Goal: Task Accomplishment & Management: Use online tool/utility

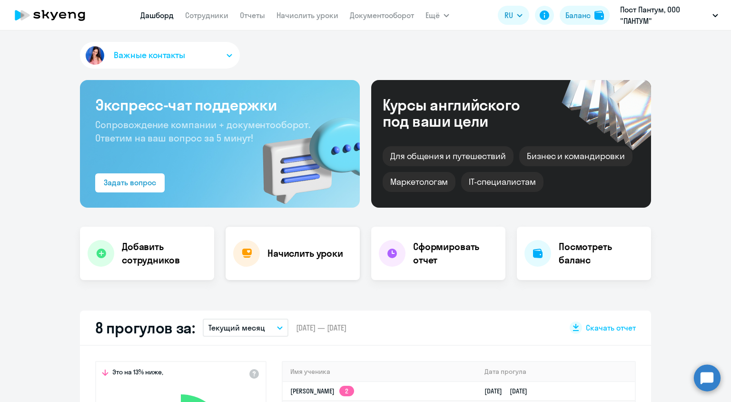
click at [310, 254] on h4 "Начислить уроки" at bounding box center [306, 253] width 76 height 13
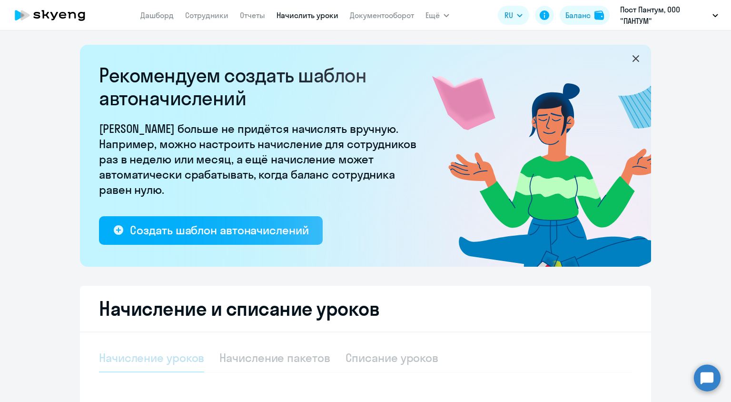
select select "10"
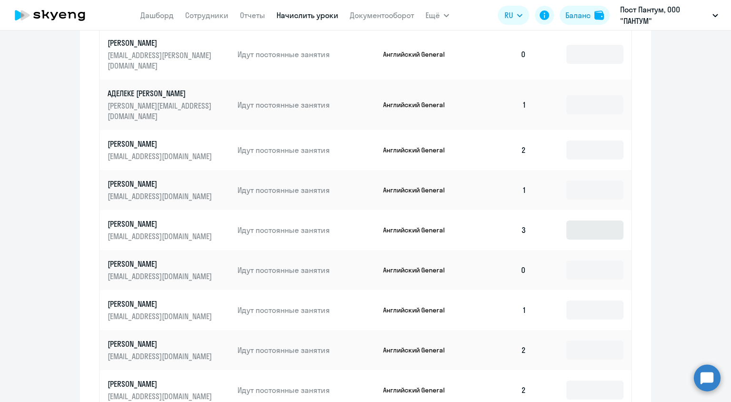
scroll to position [476, 0]
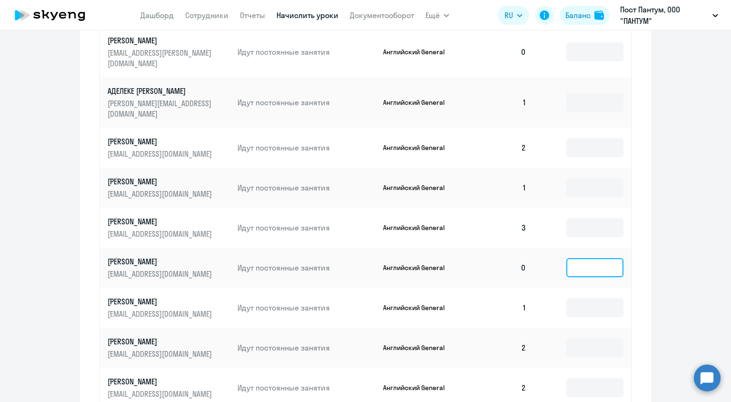
click at [600, 258] on input at bounding box center [595, 267] width 57 height 19
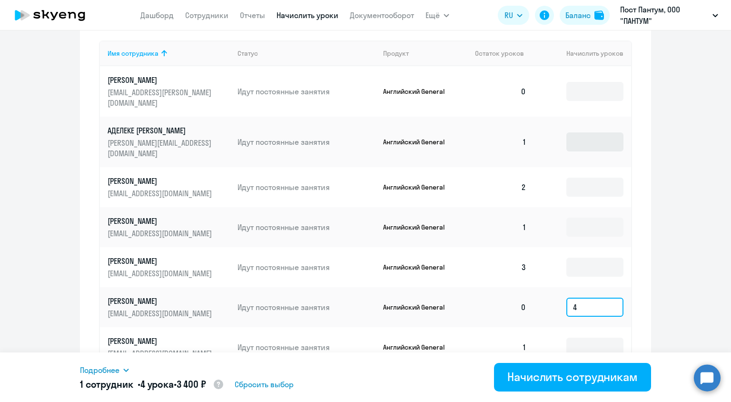
scroll to position [381, 0]
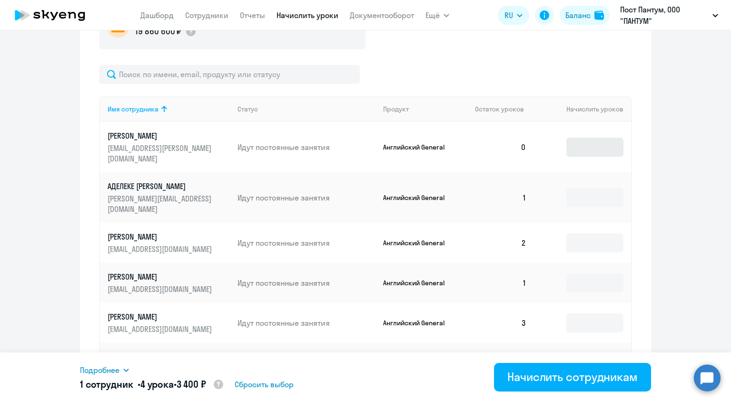
type input "4"
click at [579, 140] on input at bounding box center [595, 147] width 57 height 19
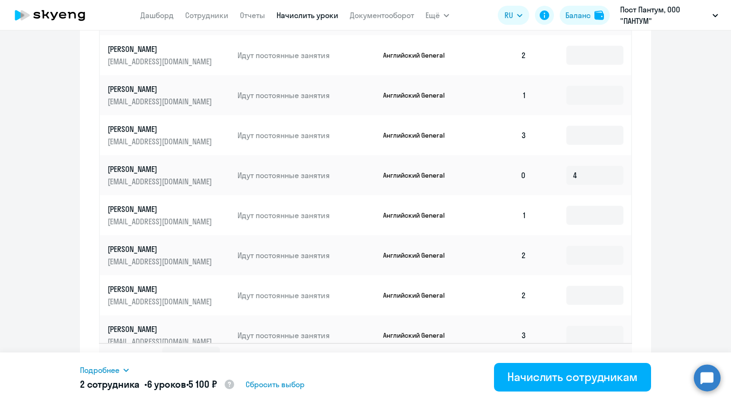
scroll to position [581, 0]
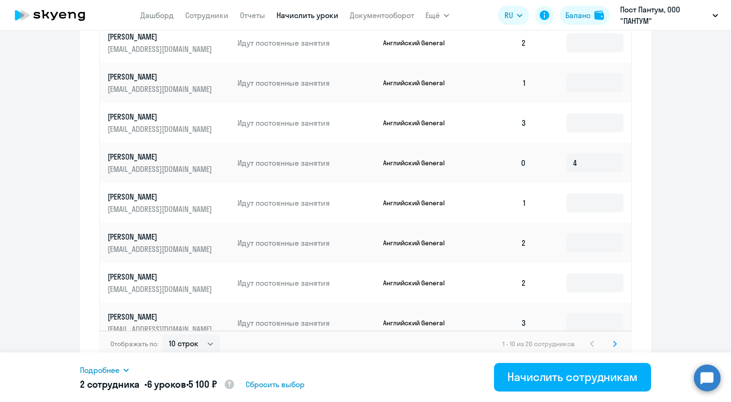
type input "2"
click at [620, 338] on div "Отображать по: 10 строк 30 строк 50 строк 1 - 10 из 20 сотрудников" at bounding box center [365, 343] width 533 height 27
click at [614, 341] on icon at bounding box center [615, 343] width 3 height 5
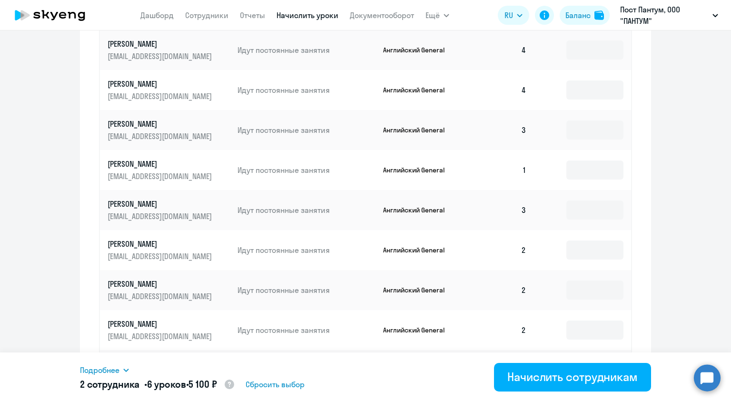
scroll to position [533, 0]
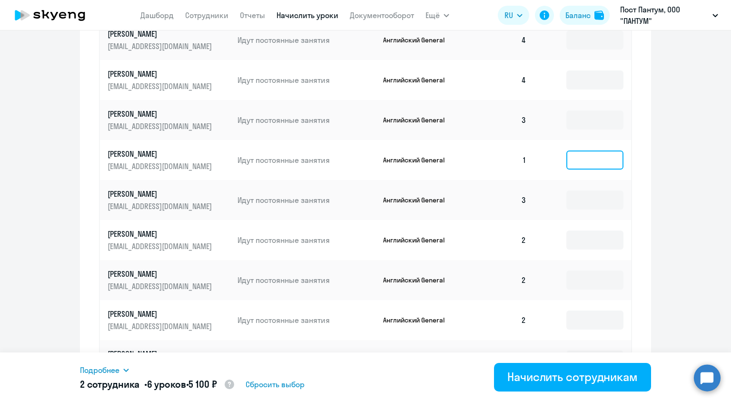
click at [604, 154] on input at bounding box center [595, 159] width 57 height 19
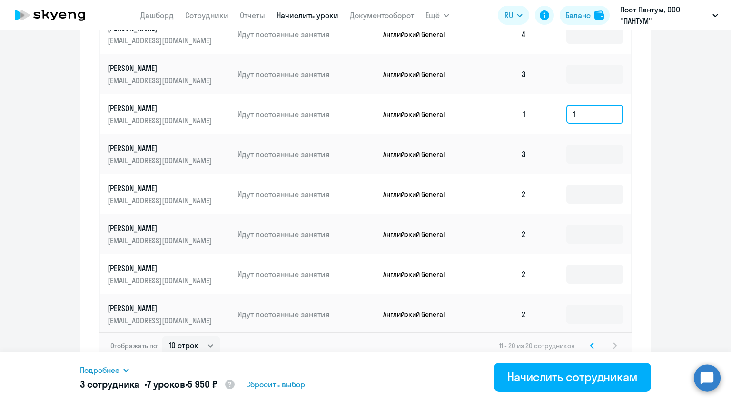
scroll to position [581, 0]
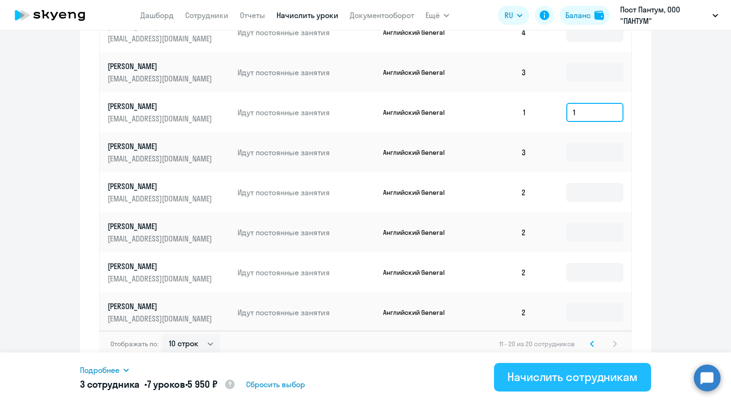
type input "1"
click at [628, 373] on div "Начислить сотрудникам" at bounding box center [573, 376] width 130 height 15
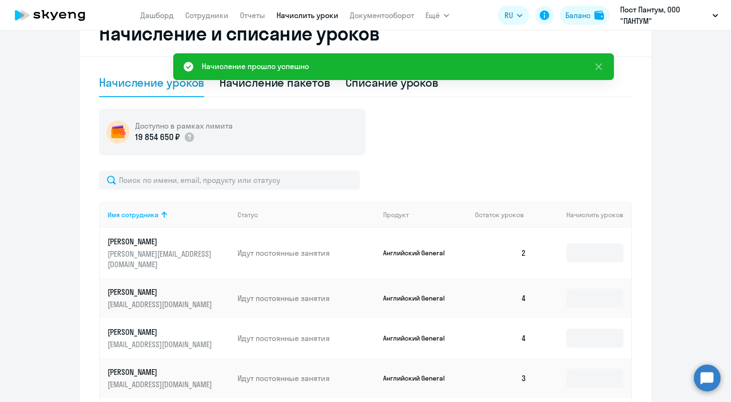
scroll to position [248, 0]
